Goal: Find specific page/section: Find specific page/section

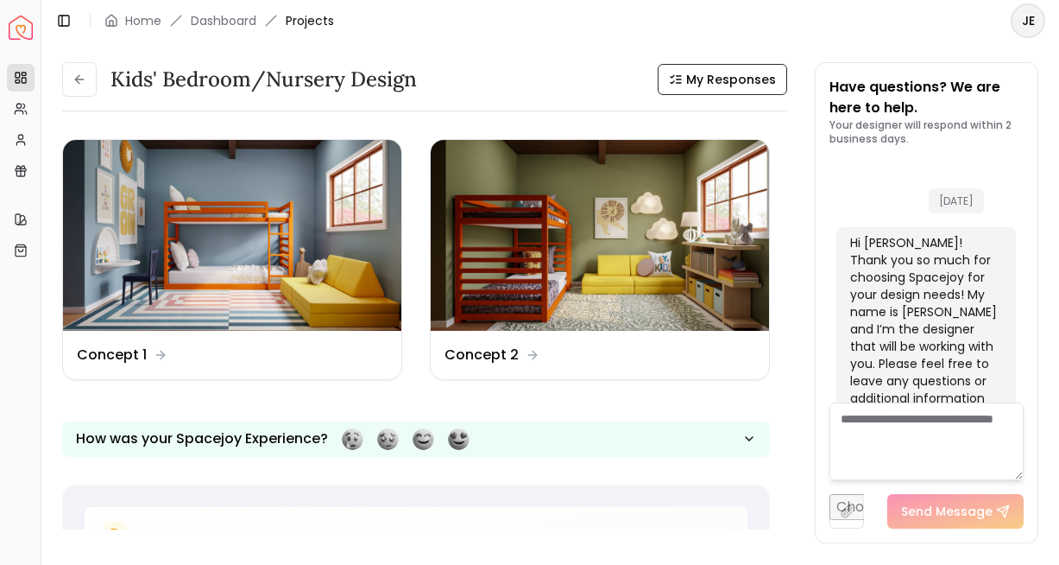
scroll to position [3902, 0]
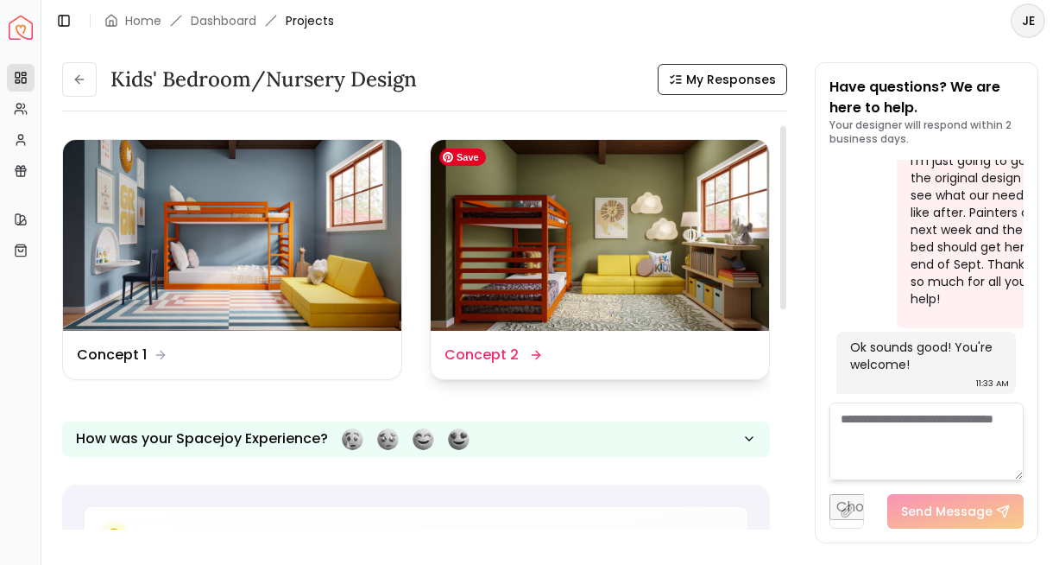
click at [553, 301] on img at bounding box center [600, 235] width 338 height 191
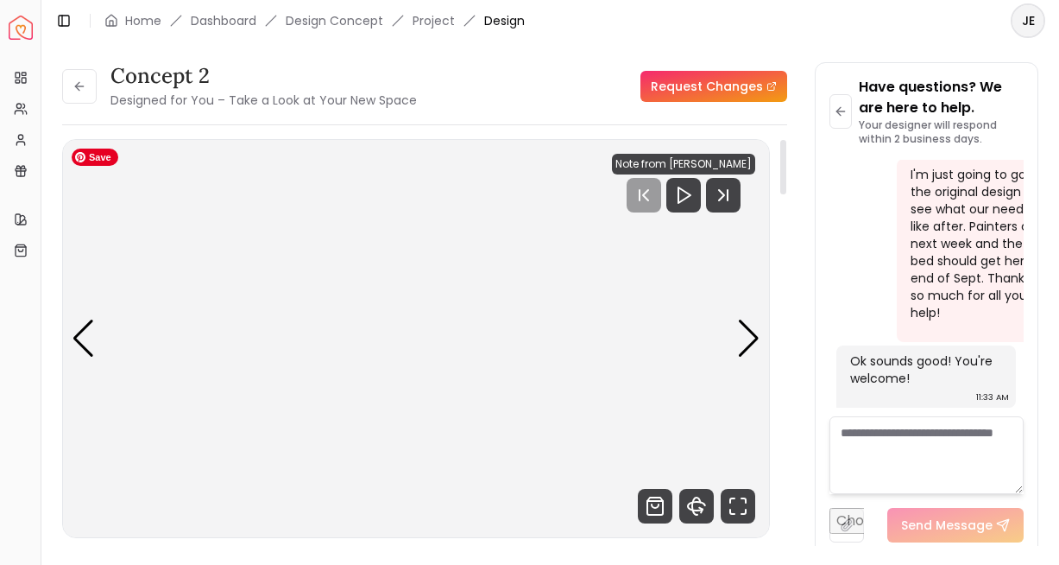
scroll to position [9, 0]
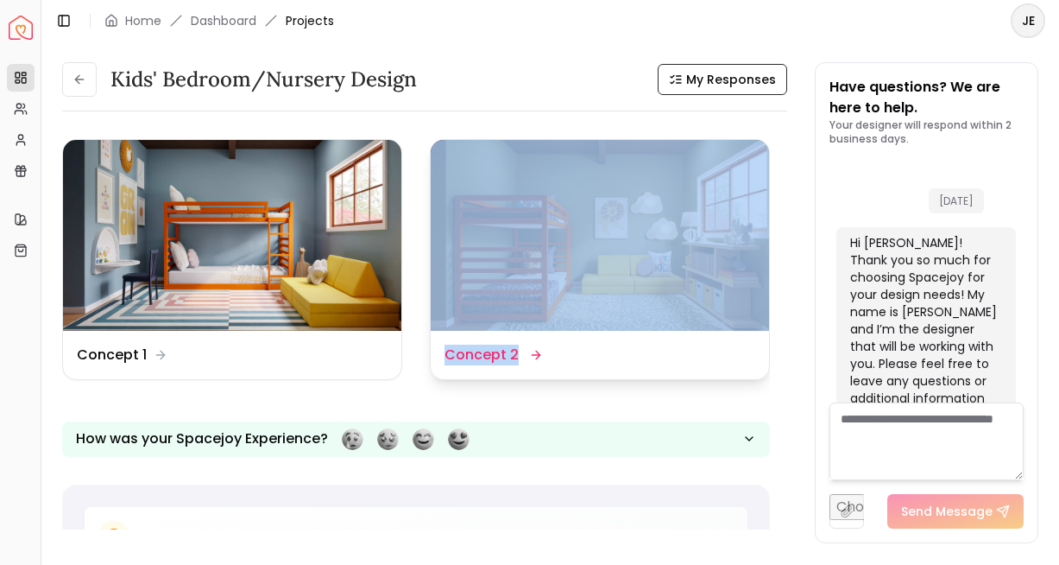
scroll to position [3902, 0]
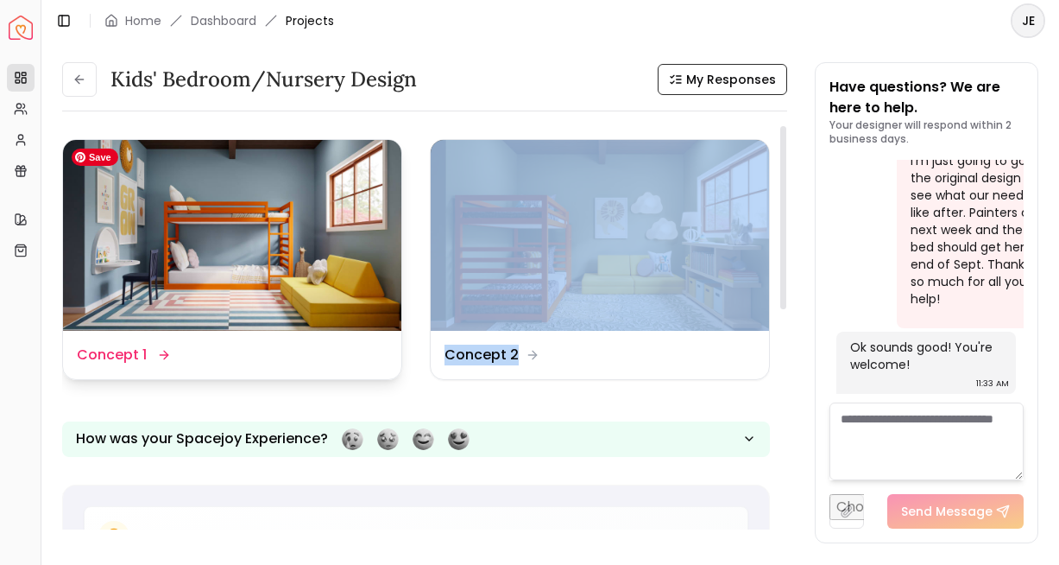
click at [180, 250] on img at bounding box center [232, 235] width 338 height 191
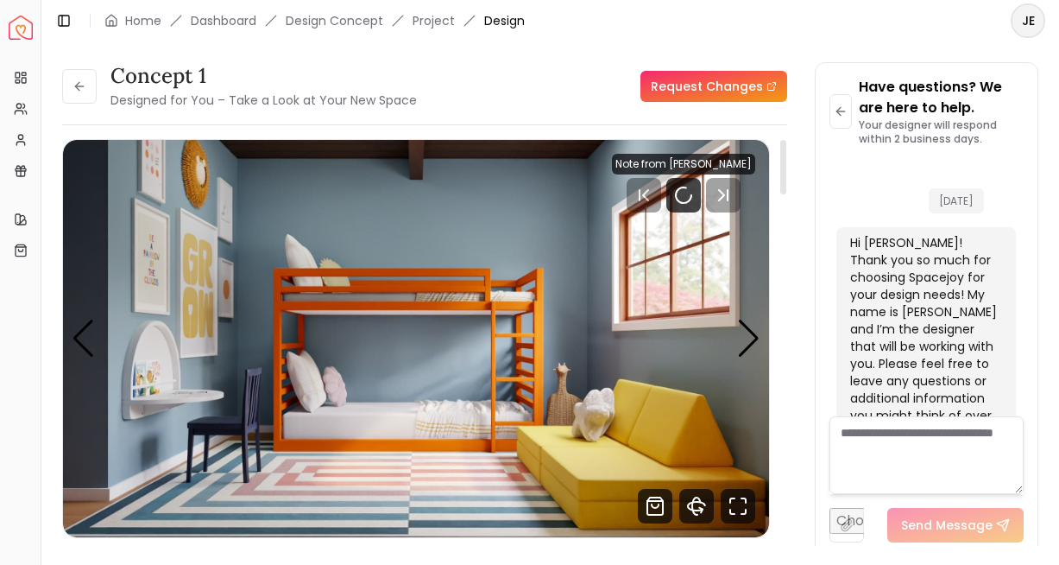
scroll to position [3888, 0]
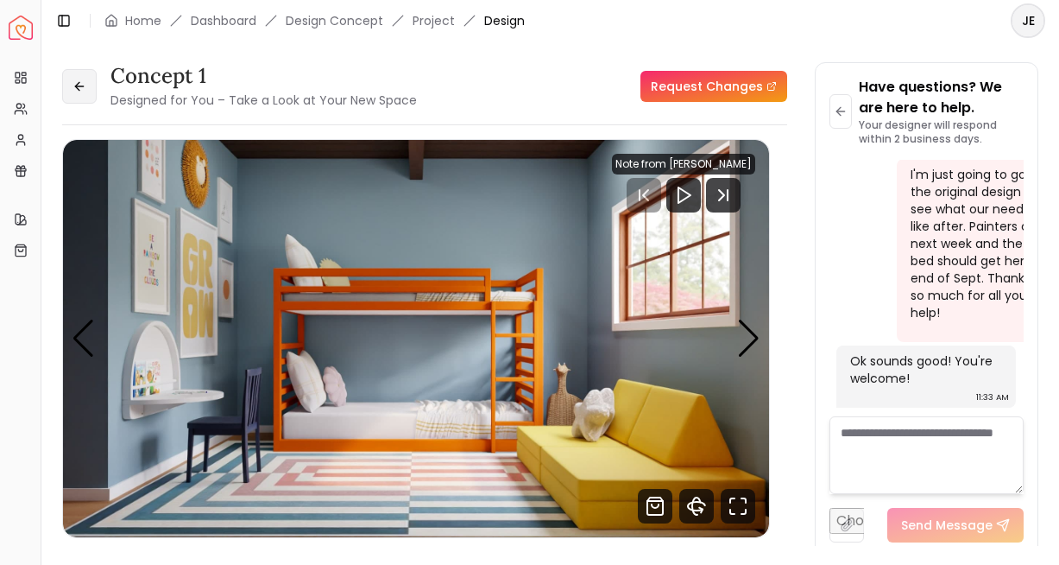
click at [79, 85] on icon at bounding box center [80, 86] width 14 height 14
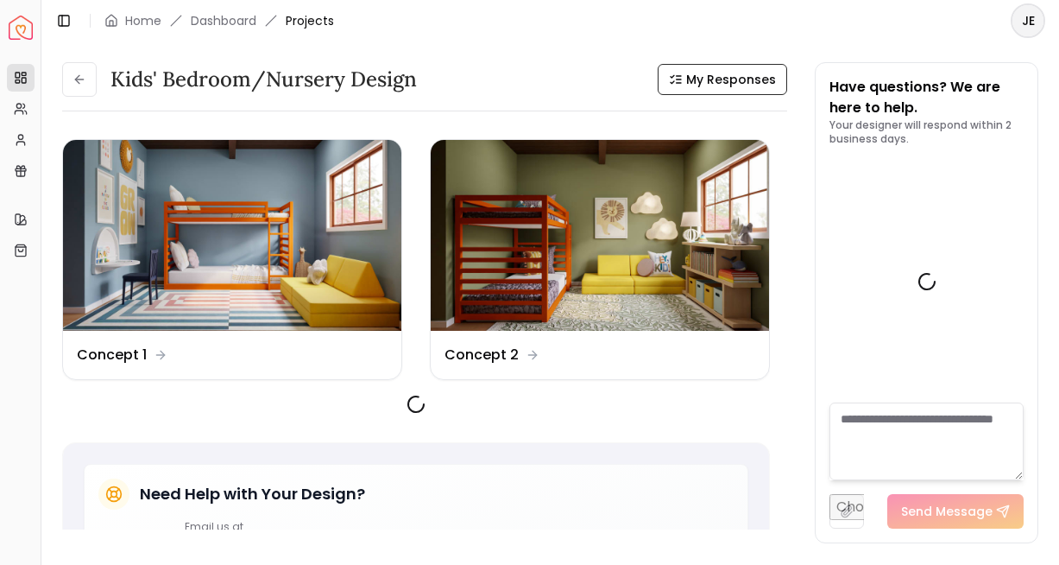
click at [544, 250] on img at bounding box center [600, 235] width 338 height 191
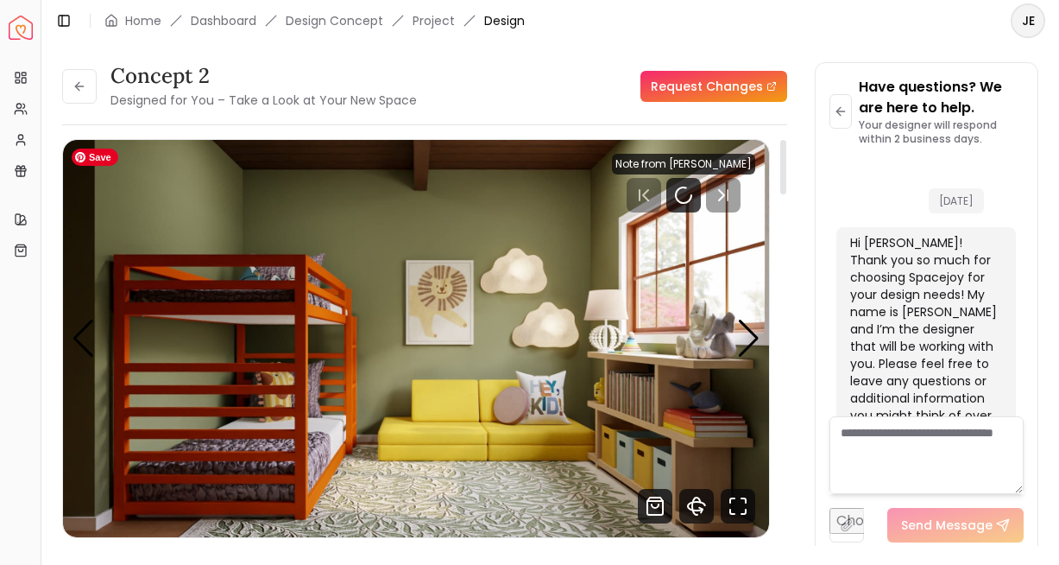
scroll to position [3888, 0]
